Goal: Submit feedback/report problem: Submit feedback/report problem

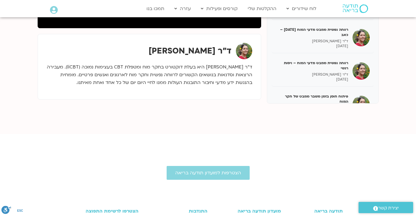
scroll to position [190, 0]
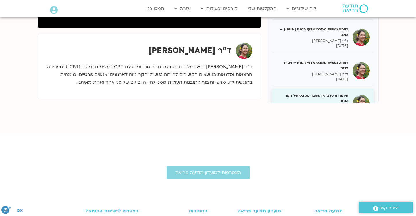
click at [318, 93] on h5 "פיתוח חוסן בזמן משבר ממבט של חקר המוח" at bounding box center [312, 98] width 72 height 10
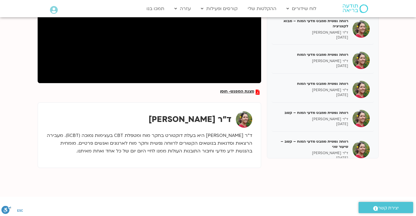
scroll to position [136, 0]
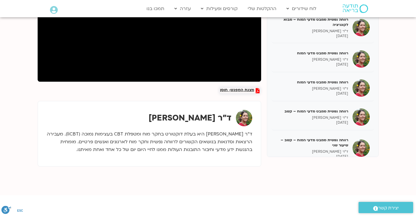
click at [246, 92] on span "מצגת המפגש- חוסן" at bounding box center [237, 90] width 34 height 5
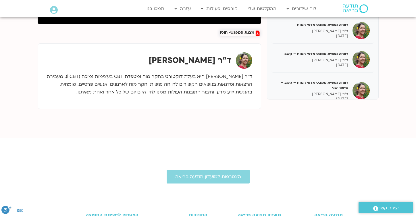
scroll to position [192, 0]
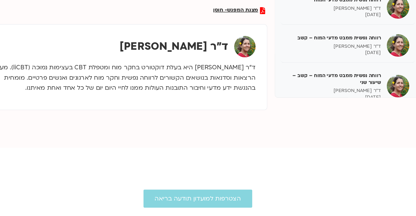
click at [227, 113] on div "מצגת המפגש- חוסן רווחה נפשית (Wellbeing) ממבט מדעי המוח 31/01/25 ד"ר נועה אלבלד…" at bounding box center [208, 8] width 347 height 222
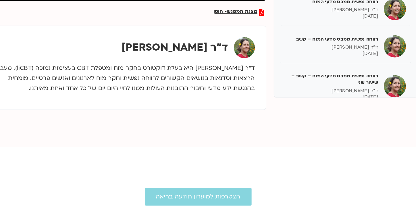
click at [228, 112] on div "מצגת המפגש- חוסן רווחה נפשית (Wellbeing) ממבט מדעי המוח 31/01/25 ד"ר נועה אלבלד…" at bounding box center [208, 8] width 347 height 222
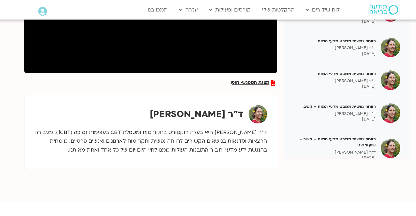
scroll to position [153, 0]
click at [99, 93] on div "ד"ר נועה אלבלדה" at bounding box center [150, 101] width 206 height 16
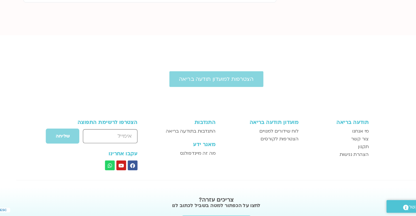
scroll to position [313, 0]
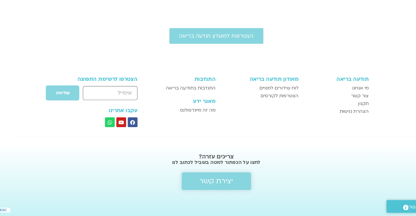
click at [208, 188] on span "יצירת קשר" at bounding box center [208, 185] width 30 height 7
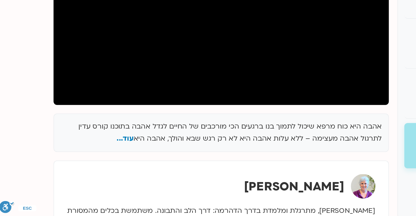
scroll to position [81, 0]
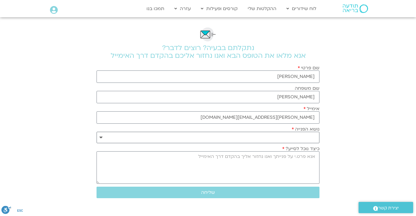
click at [218, 137] on select "**********" at bounding box center [207, 137] width 223 height 11
select select "**********"
click at [96, 132] on select "**********" at bounding box center [207, 137] width 223 height 11
click at [218, 162] on textarea "כיצד נוכל לסייע?" at bounding box center [207, 167] width 223 height 32
click at [258, 155] on textarea "שלום, לבדיקתכם, ההקלטה של נועה אלבלדה" at bounding box center [207, 167] width 223 height 32
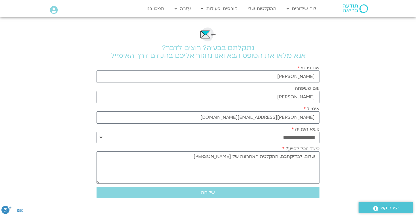
click at [194, 156] on textarea "שלום, לבדיקתכם, ההקלטה האחרונה של נועה אלבלדה" at bounding box center [207, 167] width 223 height 32
click at [278, 157] on textarea "שלום, לבדיקתכם, ההקלטה האחרונה של נועה אלבלדה ב15/8" at bounding box center [207, 167] width 223 height 32
click at [130, 158] on textarea "שלום, לבדיקתכם, ניכולה להיות שיש טעות עם ההקלטה האחרונה של נועה אלבלדה ב15/8" at bounding box center [207, 167] width 223 height 32
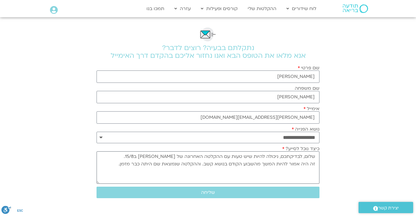
drag, startPoint x: 163, startPoint y: 163, endPoint x: 145, endPoint y: 164, distance: 17.8
click at [145, 164] on textarea "שלום, לבדיקתכם, ניכולה להיות שיש טעות עם ההקלטה האחרונה של נועה אלבלדה ב15/8. ז…" at bounding box center [207, 167] width 223 height 32
click at [203, 170] on textarea "שלום, לבדיקתכם, ניכולה להיות שיש טעות עם ההקלטה האחרונה של נועה אלבלדה ב15/8. ז…" at bounding box center [207, 167] width 223 height 32
click at [164, 165] on textarea "שלום, לבדיקתכם, ניכולה להיות שיש טעות עם ההקלטה האחרונה של נועה אלבלדה ב15/8. ז…" at bounding box center [207, 167] width 223 height 32
click at [300, 179] on textarea "שלום, לבדיקתכם, ניכולה להיות שיש טעות עם ההקלטה האחרונה של נועה אלבלדה ב15/8. ז…" at bounding box center [207, 167] width 223 height 32
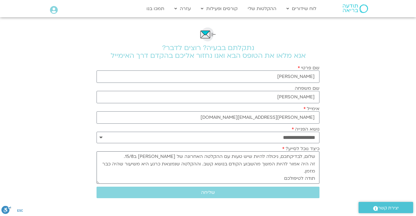
scroll to position [7, 0]
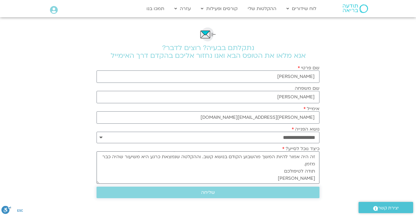
type textarea "שלום, לבדיקתכם, ניכולה להיות שיש טעות עם ההקלטה האחרונה של נועה אלבלדה ב15/8. ז…"
click at [209, 195] on span "שליחה" at bounding box center [208, 192] width 14 height 5
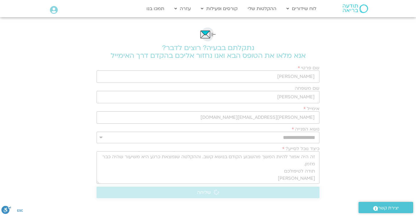
scroll to position [0, 0]
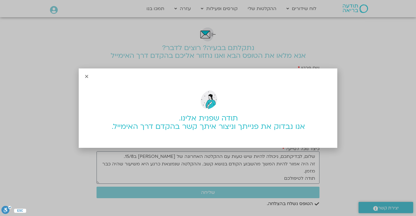
click at [87, 76] on icon "Close" at bounding box center [86, 76] width 4 height 4
